Goal: Transaction & Acquisition: Purchase product/service

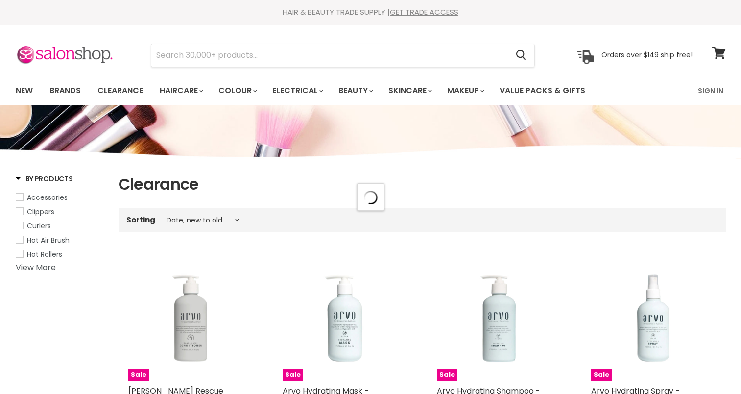
select select "created-descending"
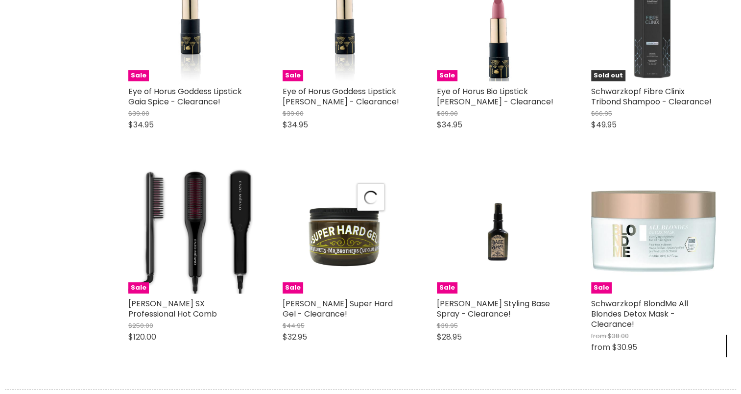
scroll to position [7614, 0]
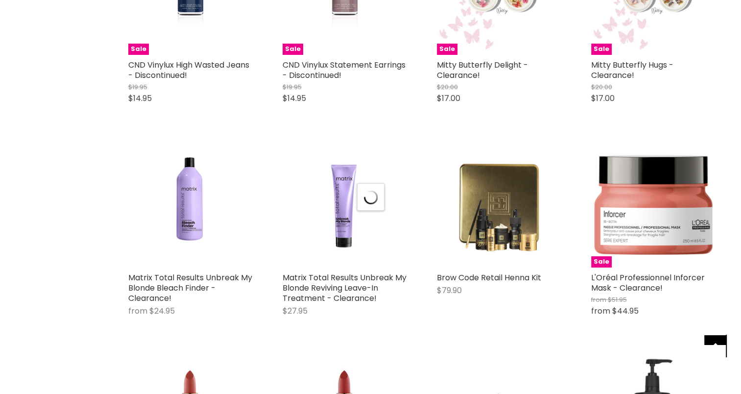
select select "created-descending"
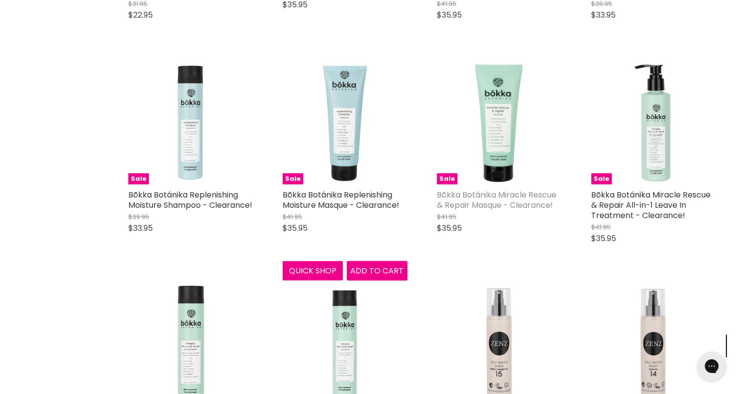
scroll to position [0, 0]
